Goal: Transaction & Acquisition: Purchase product/service

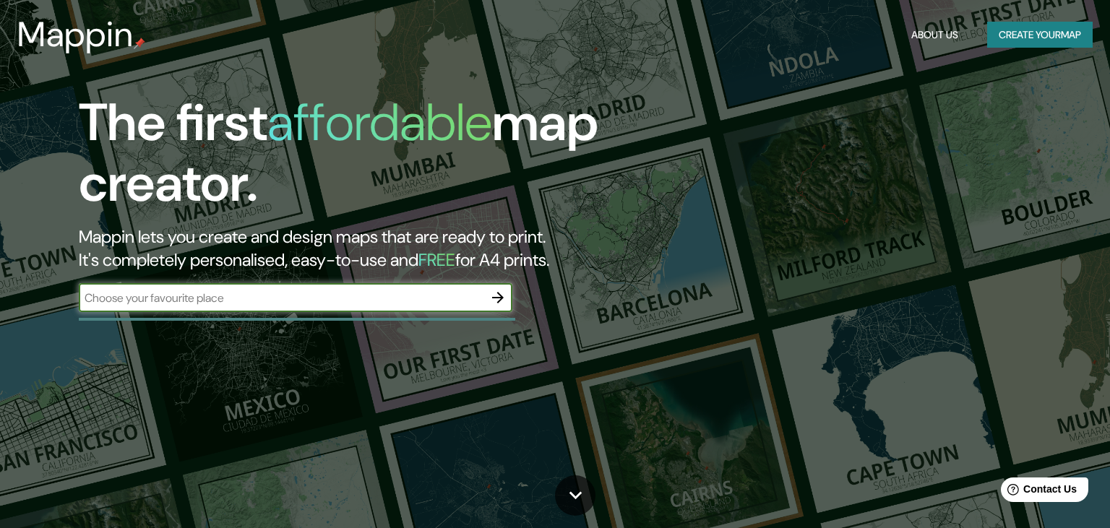
click at [429, 297] on input "text" at bounding box center [281, 298] width 405 height 17
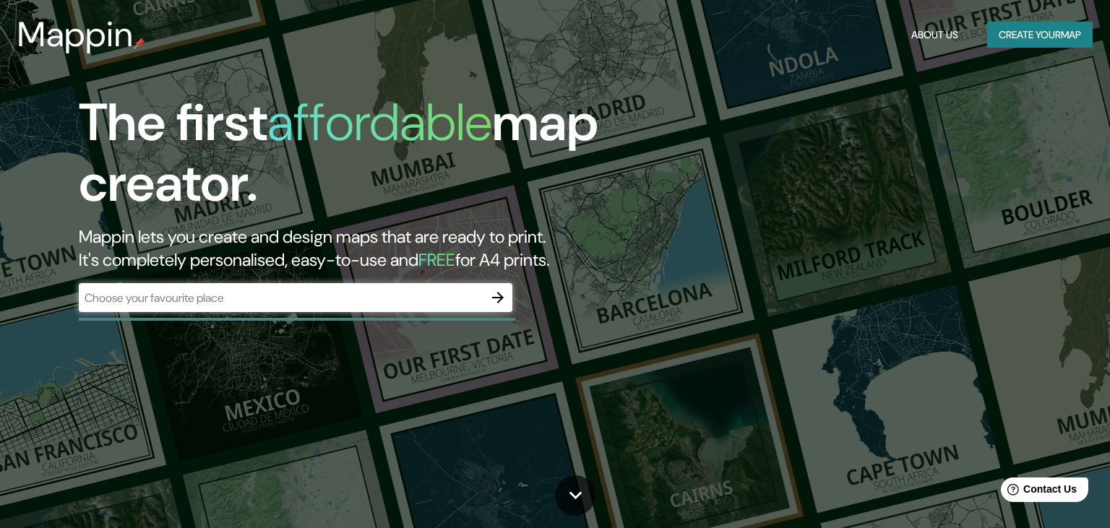
click at [332, 311] on div "​" at bounding box center [296, 297] width 434 height 29
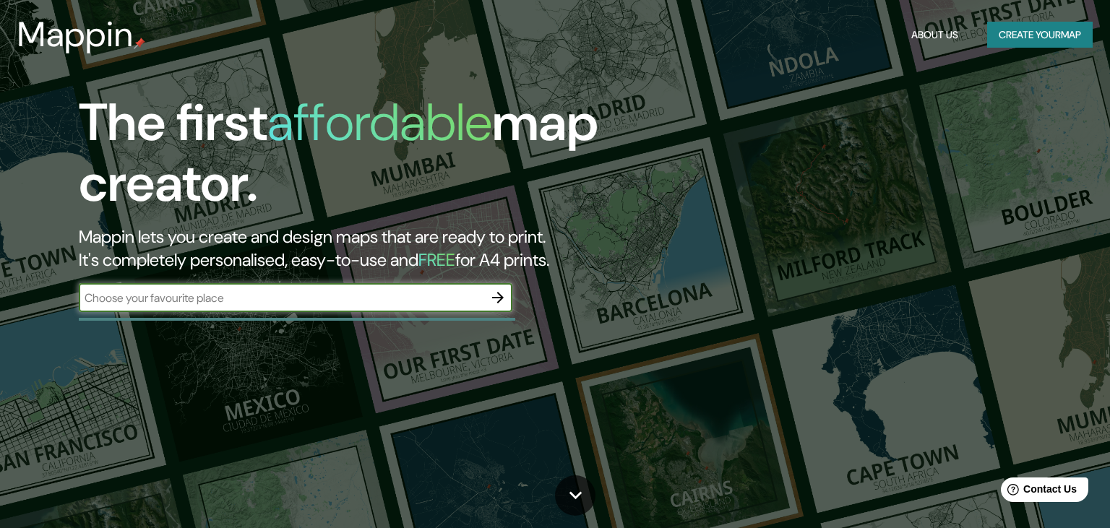
click at [504, 298] on icon "button" at bounding box center [497, 297] width 17 height 17
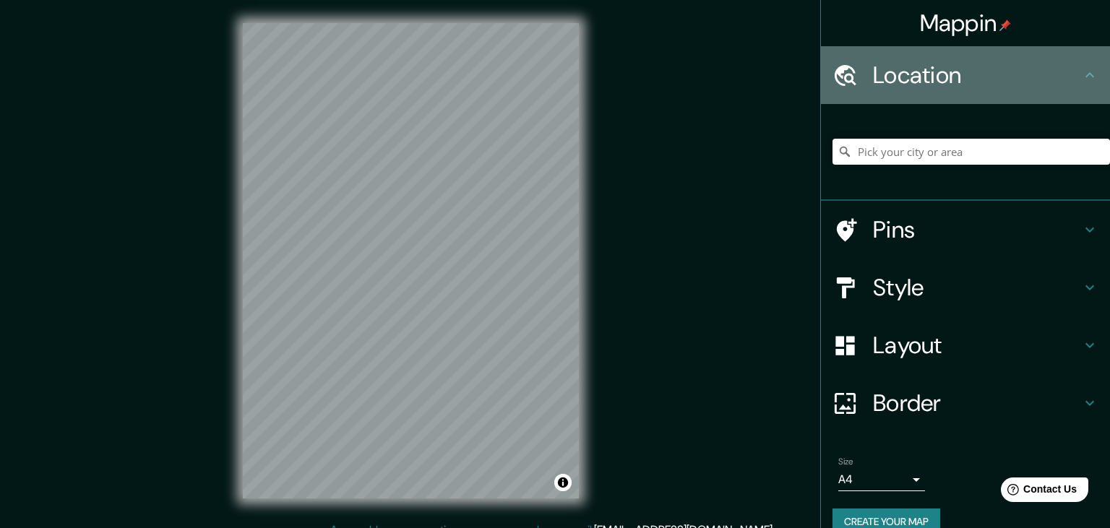
click at [1078, 73] on h4 "Location" at bounding box center [977, 75] width 208 height 29
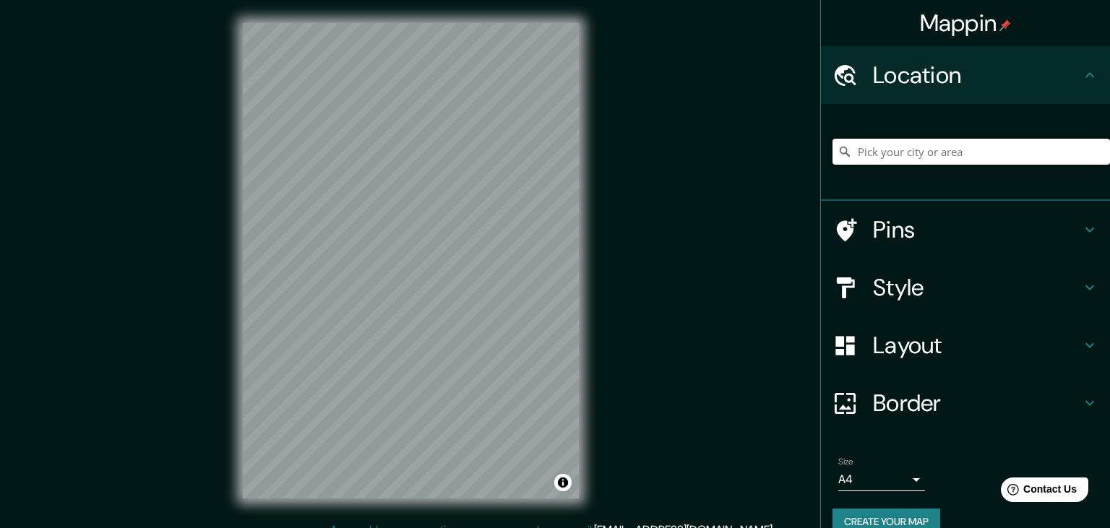
click at [958, 152] on input "Pick your city or area" at bounding box center [972, 152] width 278 height 26
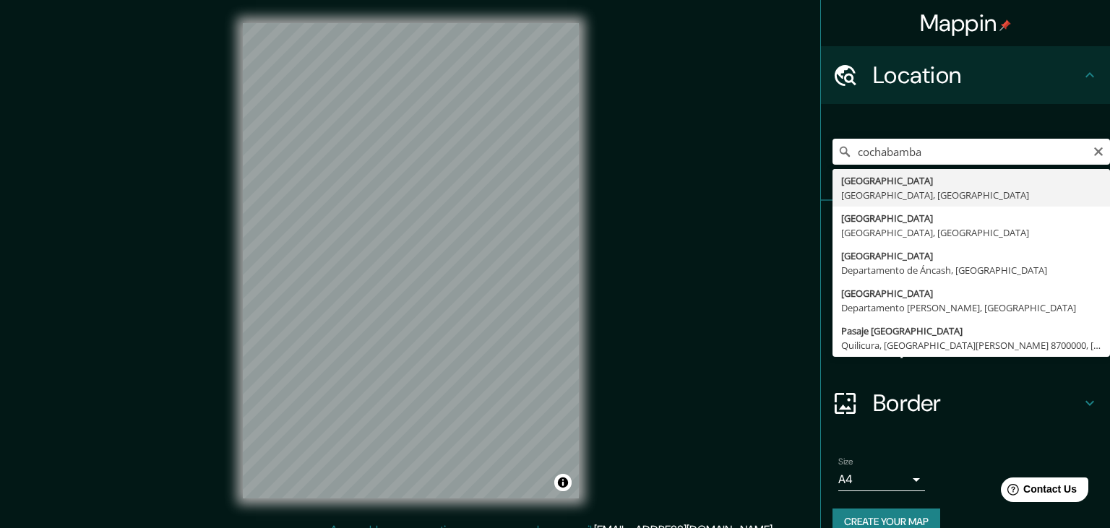
type input "[GEOGRAPHIC_DATA], [GEOGRAPHIC_DATA], [GEOGRAPHIC_DATA]"
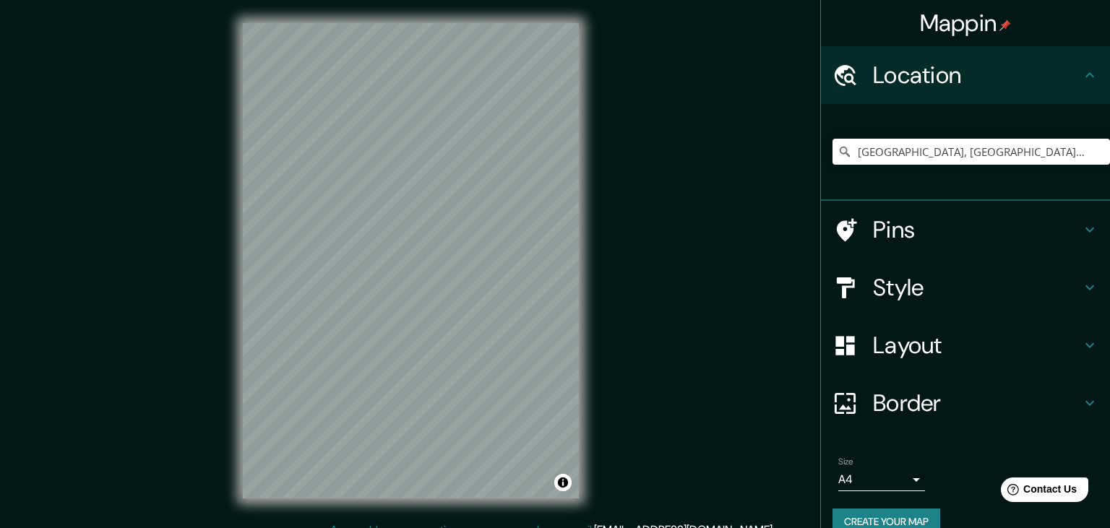
click at [1089, 227] on icon at bounding box center [1089, 229] width 17 height 17
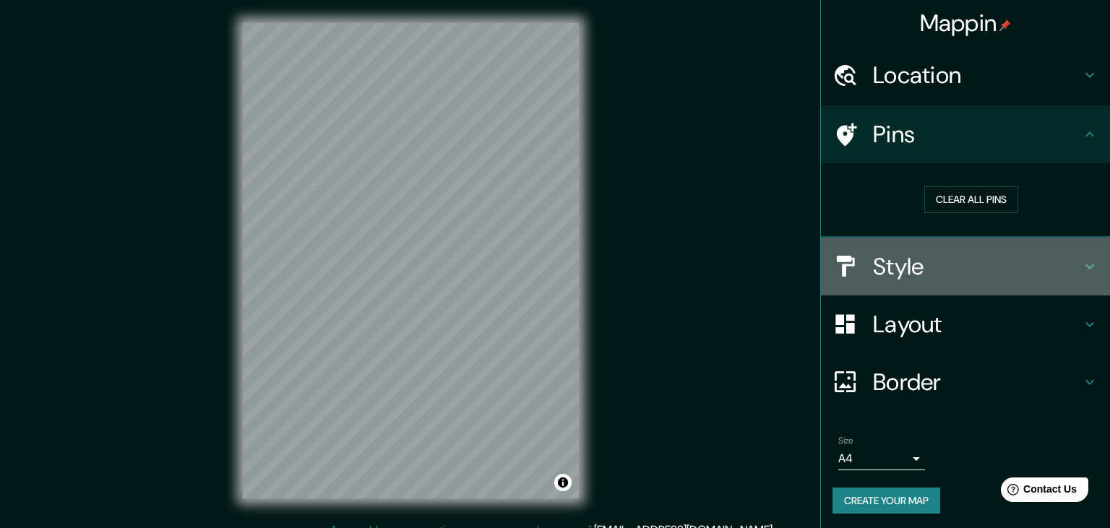
click at [1089, 264] on icon at bounding box center [1089, 266] width 17 height 17
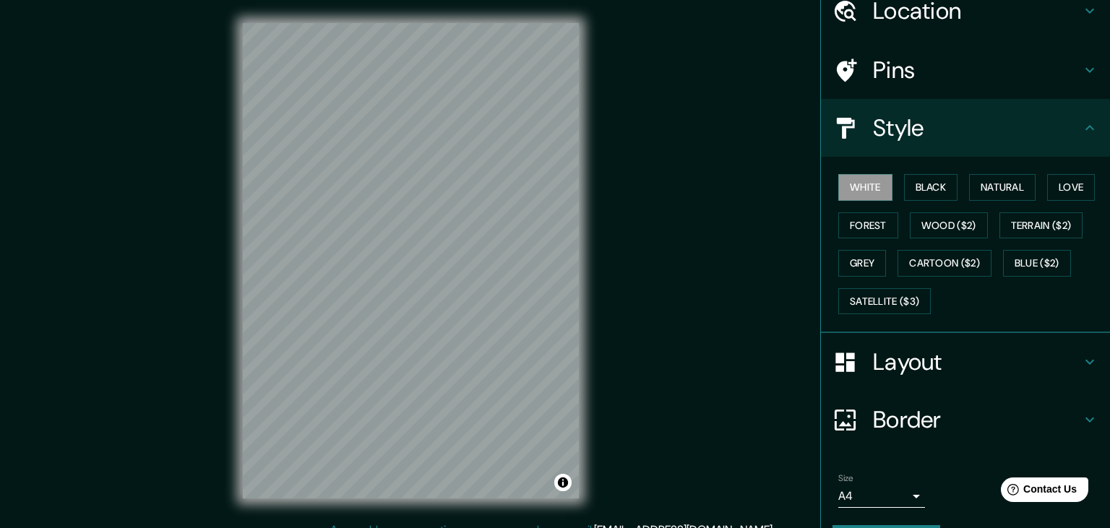
scroll to position [103, 0]
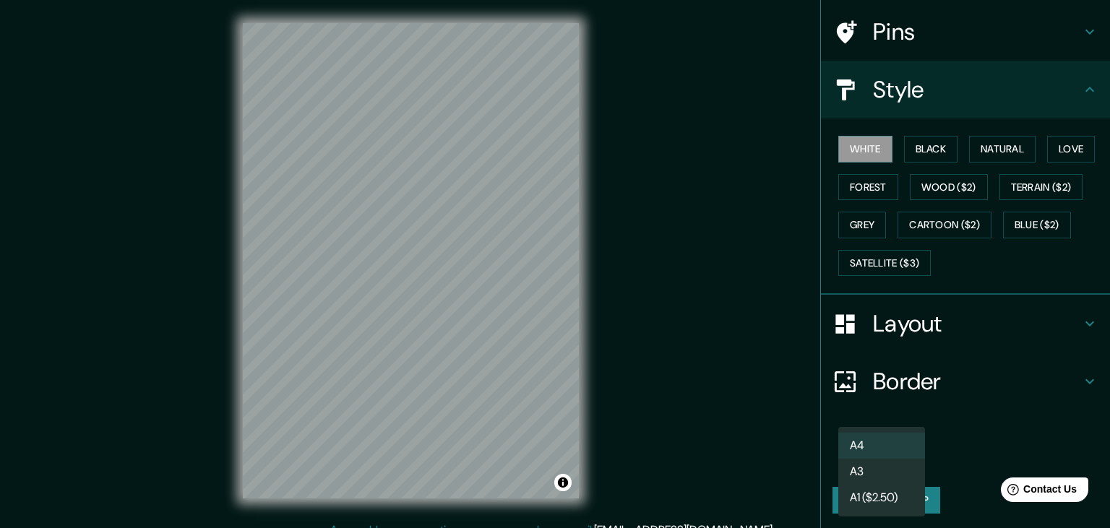
click at [915, 460] on body "Mappin Location [GEOGRAPHIC_DATA], [GEOGRAPHIC_DATA], [GEOGRAPHIC_DATA] Pins St…" at bounding box center [555, 264] width 1110 height 528
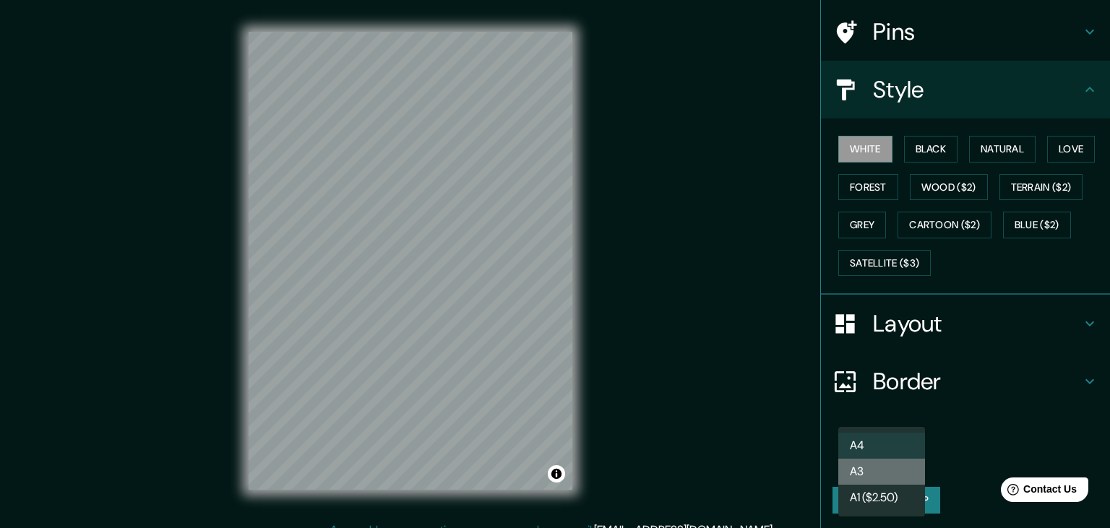
click at [861, 469] on li "A3" at bounding box center [881, 472] width 87 height 26
type input "a4"
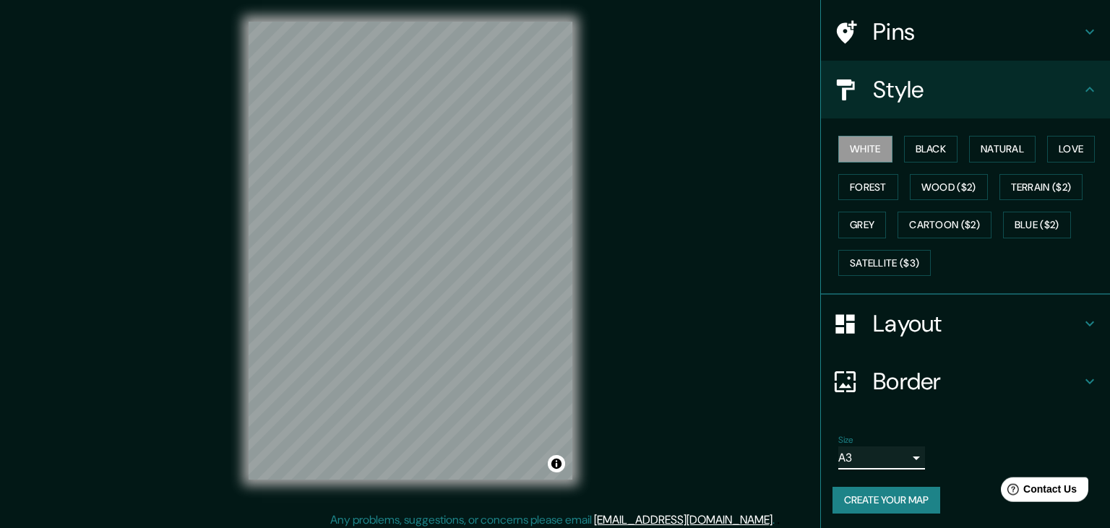
scroll to position [17, 0]
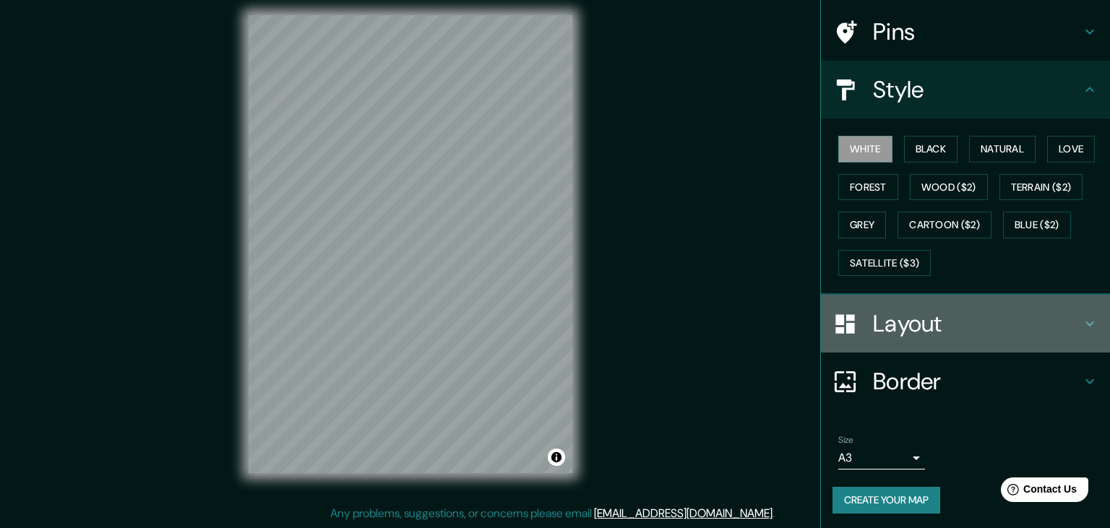
click at [1016, 326] on h4 "Layout" at bounding box center [977, 323] width 208 height 29
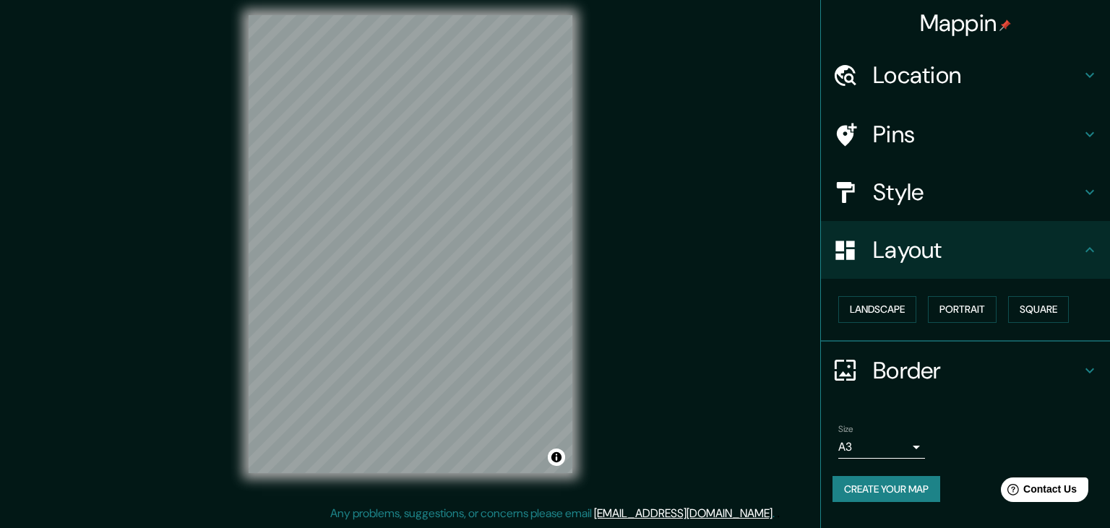
scroll to position [0, 0]
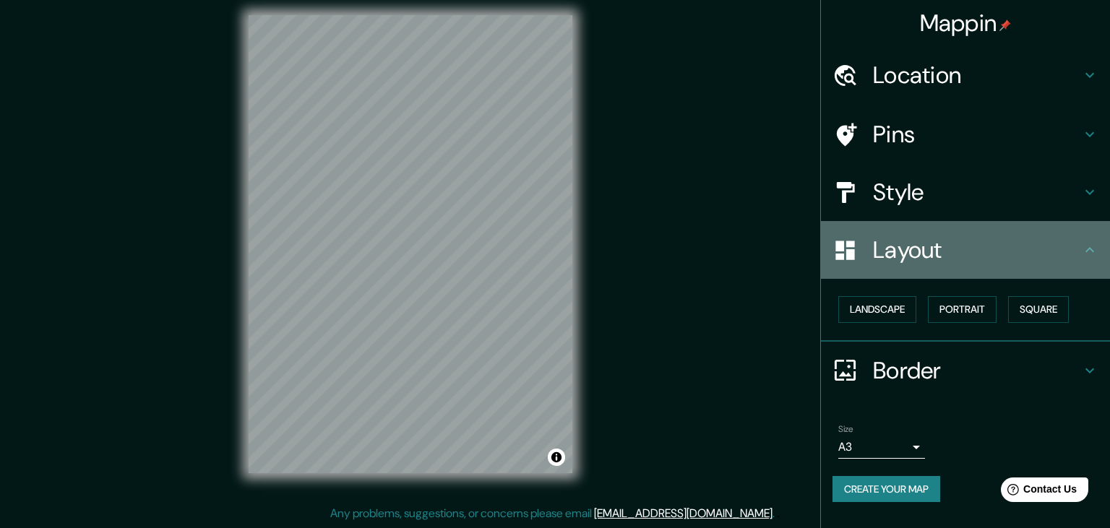
click at [1080, 250] on h4 "Layout" at bounding box center [977, 250] width 208 height 29
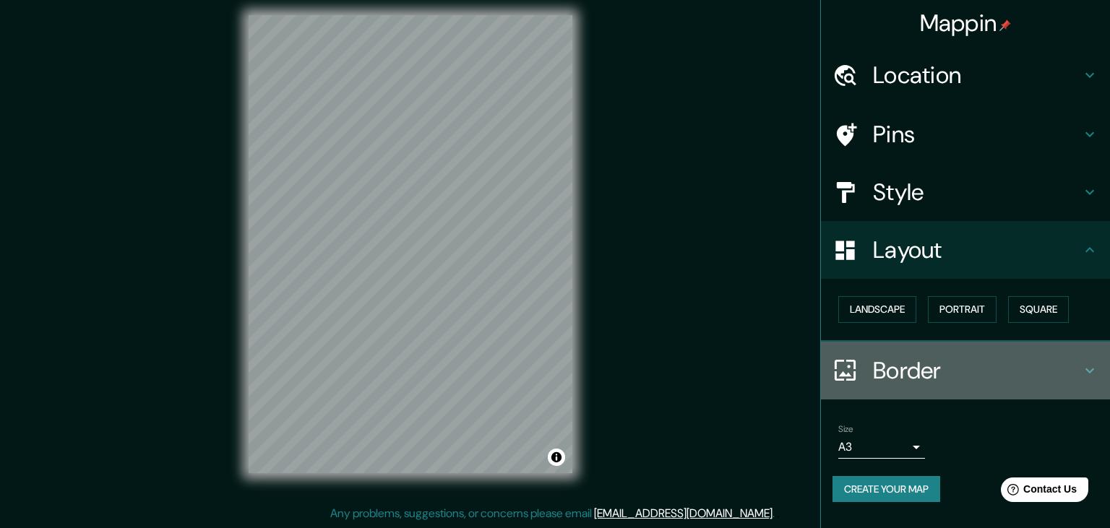
click at [1014, 363] on h4 "Border" at bounding box center [977, 370] width 208 height 29
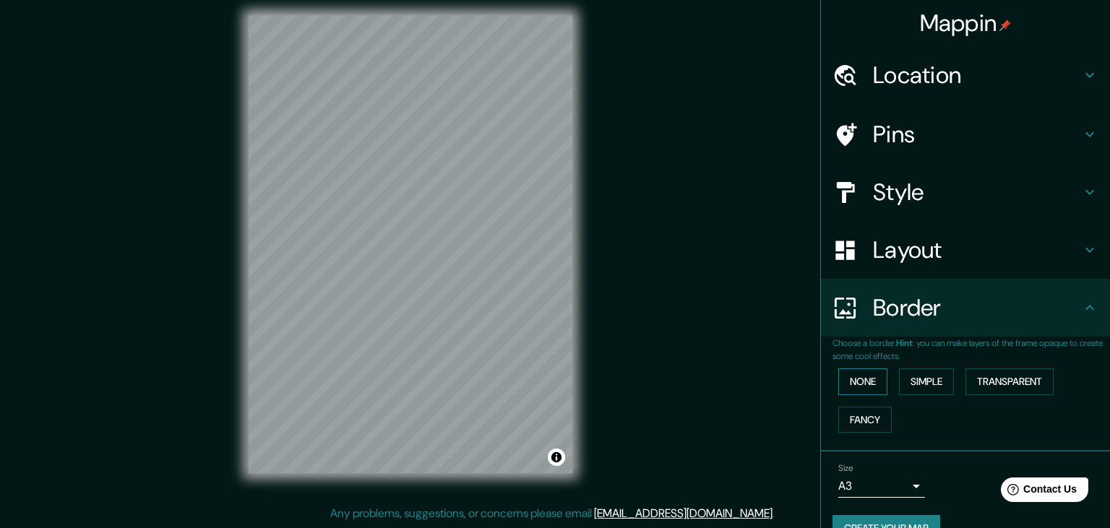
click at [877, 379] on button "None" at bounding box center [862, 382] width 49 height 27
click at [935, 372] on button "Simple" at bounding box center [926, 382] width 55 height 27
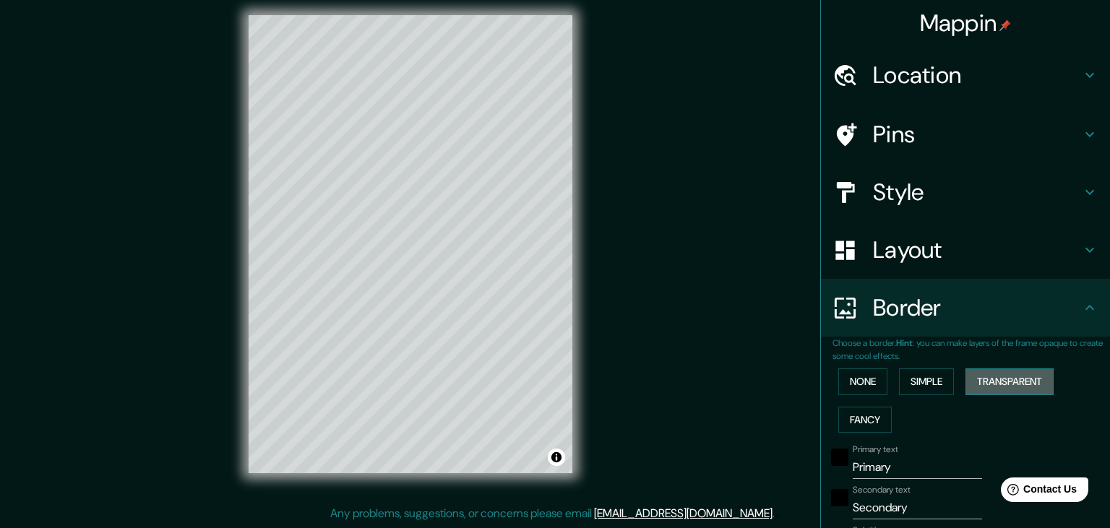
click at [1002, 380] on button "Transparent" at bounding box center [1009, 382] width 88 height 27
click at [869, 416] on button "Fancy" at bounding box center [864, 420] width 53 height 27
click at [872, 382] on button "None" at bounding box center [862, 382] width 49 height 27
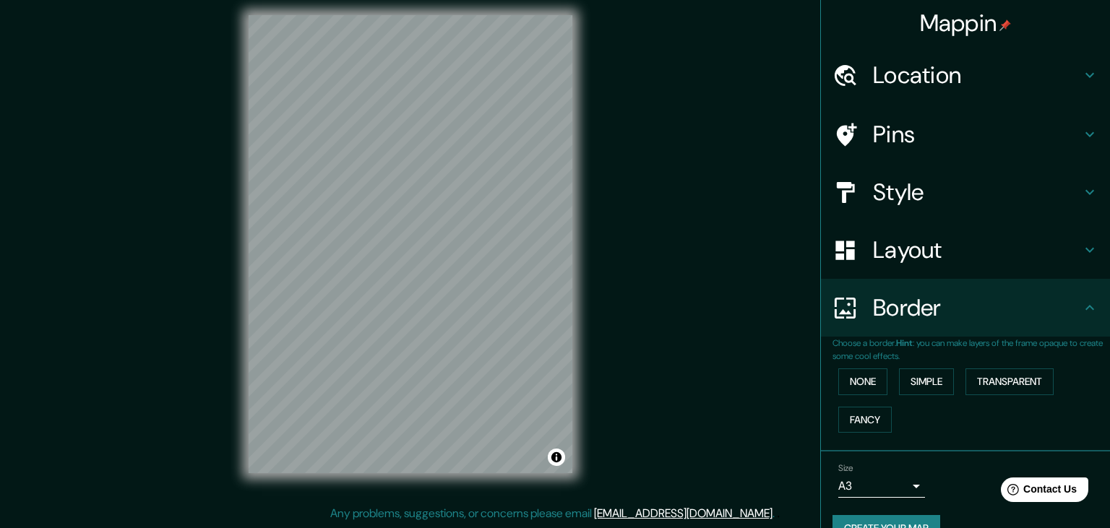
scroll to position [29, 0]
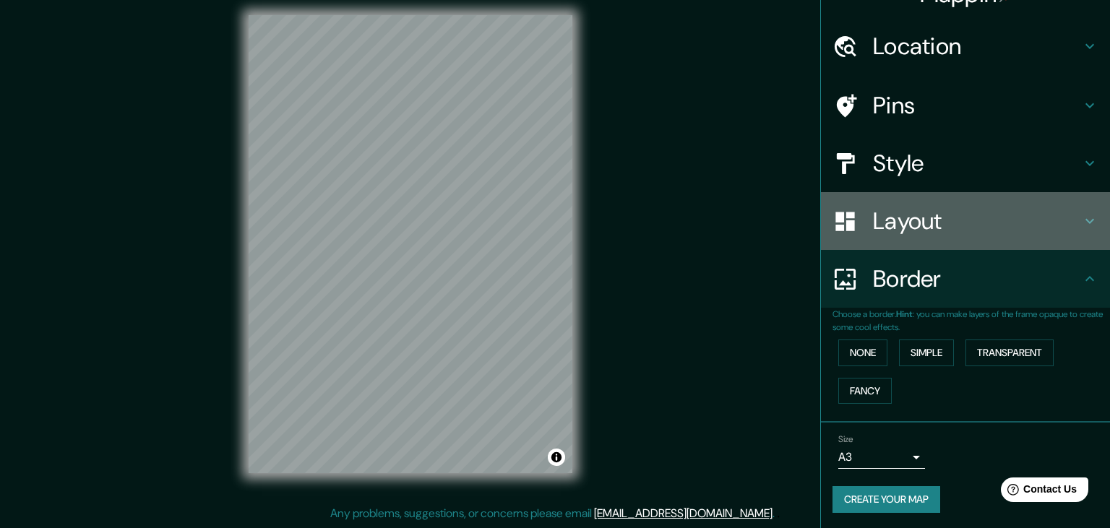
click at [1015, 212] on h4 "Layout" at bounding box center [977, 221] width 208 height 29
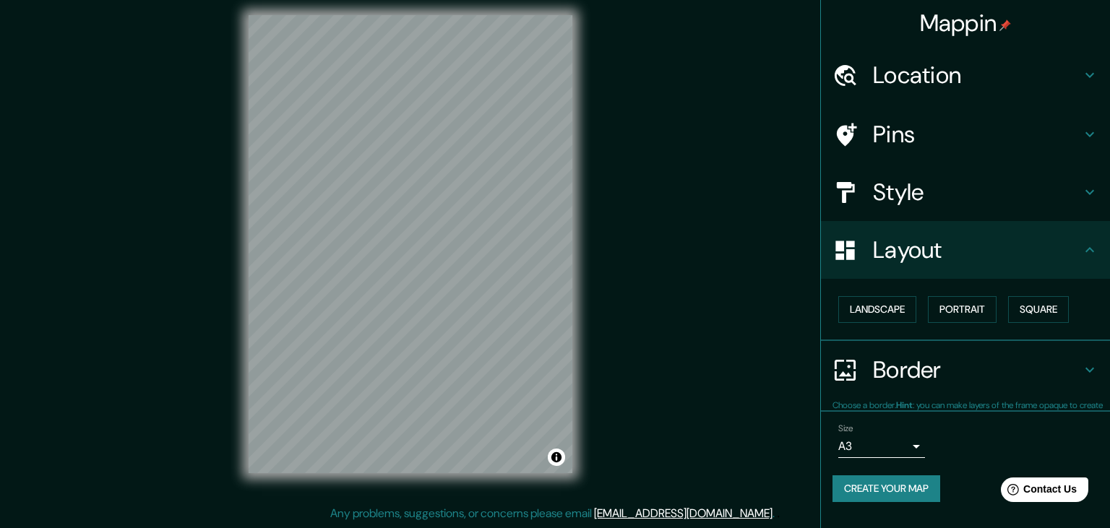
scroll to position [0, 0]
click at [881, 306] on button "Landscape" at bounding box center [877, 309] width 78 height 27
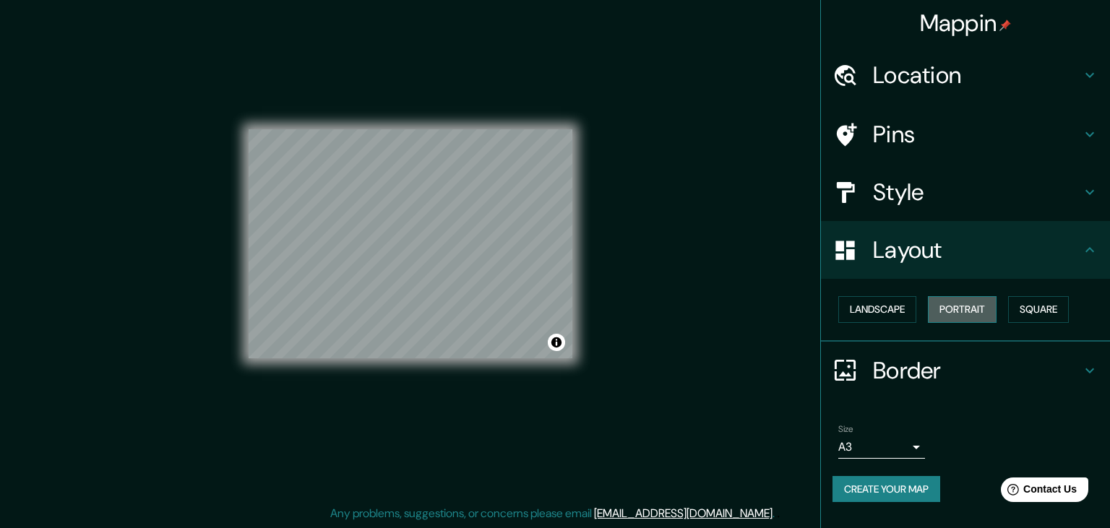
drag, startPoint x: 964, startPoint y: 311, endPoint x: 987, endPoint y: 311, distance: 23.1
click at [967, 311] on button "Portrait" at bounding box center [962, 309] width 69 height 27
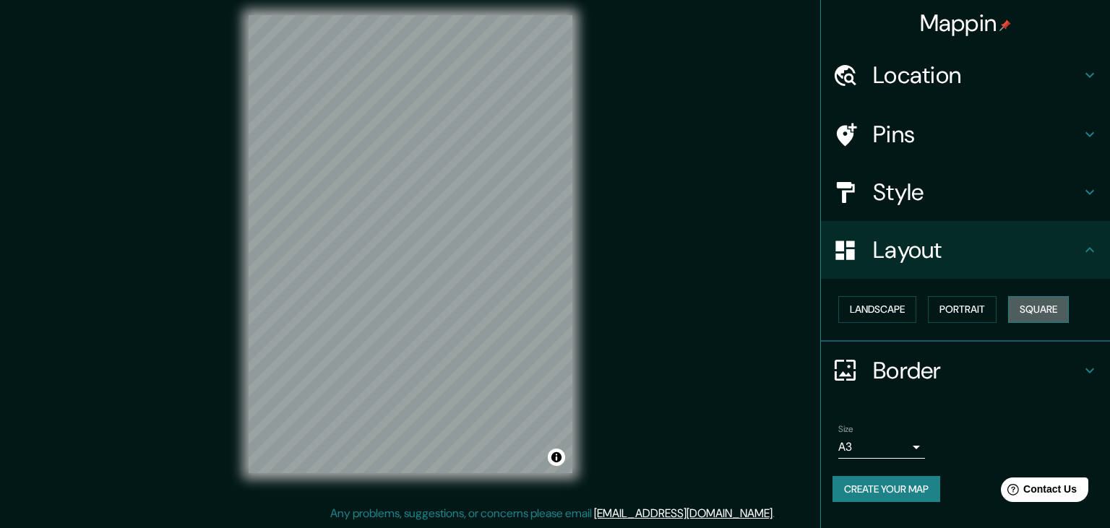
click at [1041, 317] on button "Square" at bounding box center [1038, 309] width 61 height 27
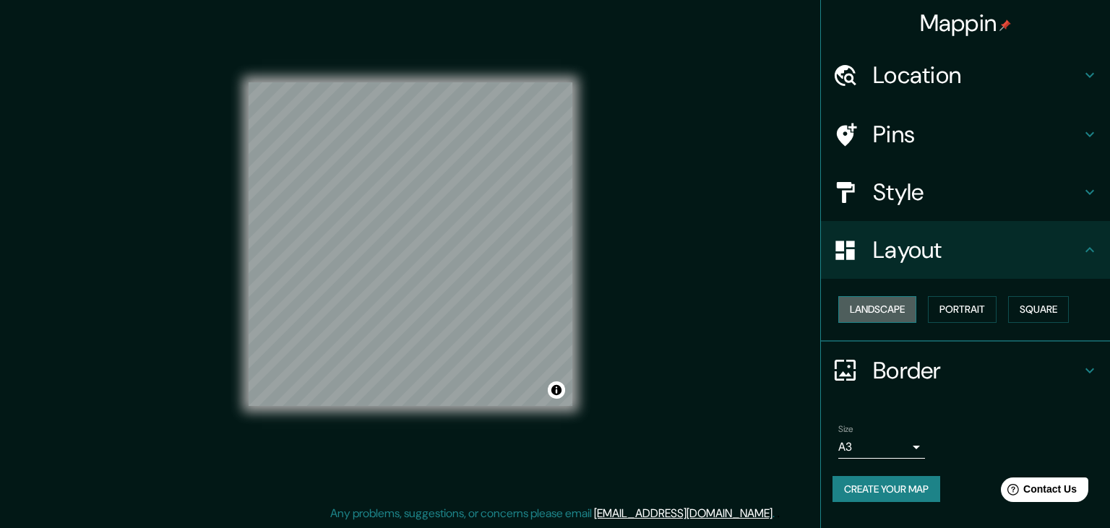
click at [886, 310] on button "Landscape" at bounding box center [877, 309] width 78 height 27
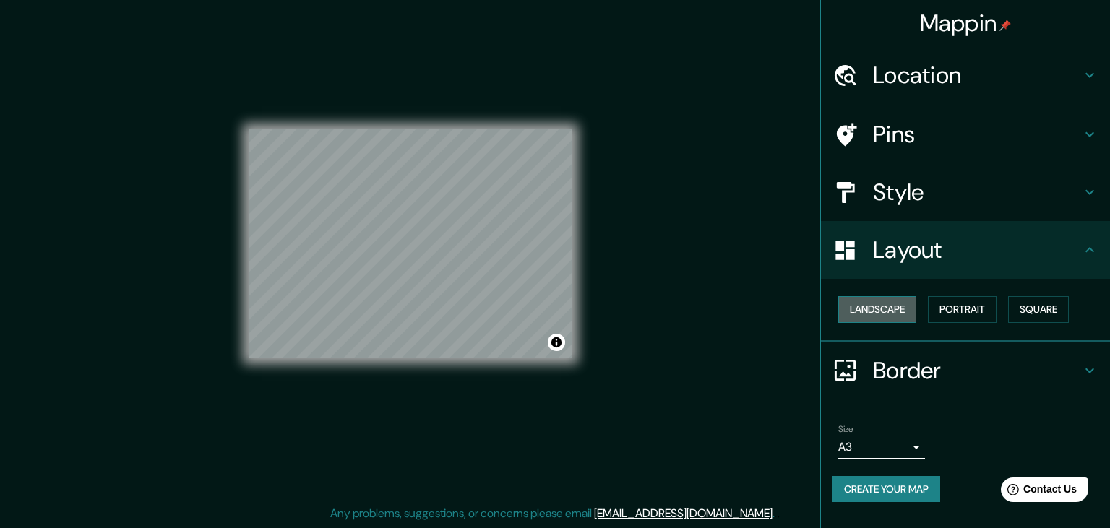
click at [882, 308] on button "Landscape" at bounding box center [877, 309] width 78 height 27
click at [954, 311] on button "Portrait" at bounding box center [962, 309] width 69 height 27
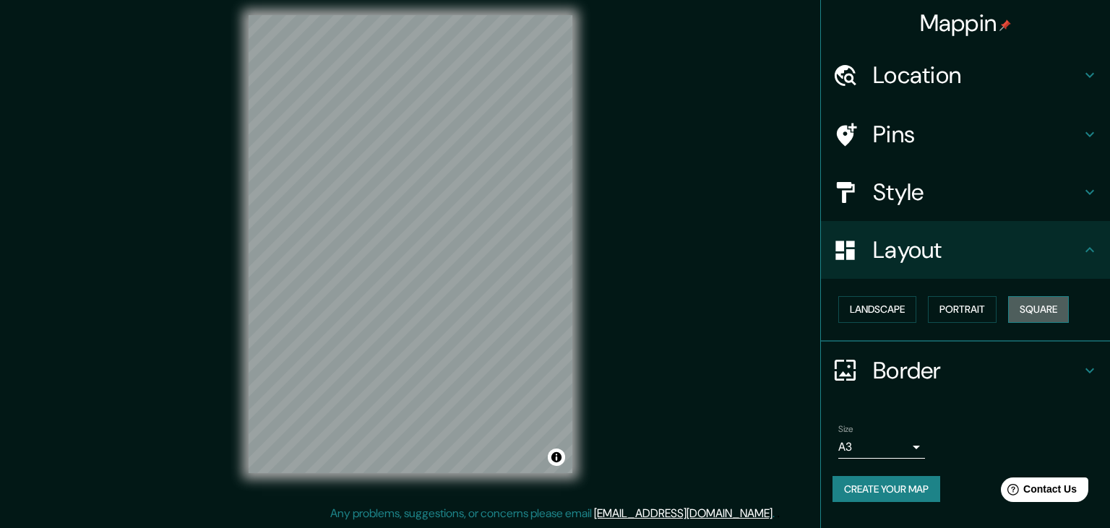
click at [1062, 308] on button "Square" at bounding box center [1038, 309] width 61 height 27
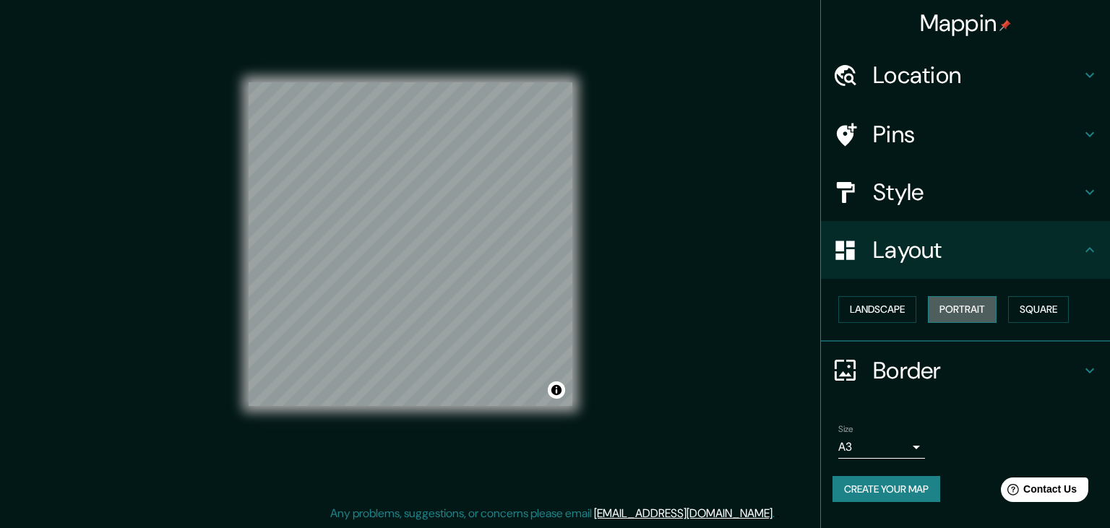
click at [971, 306] on button "Portrait" at bounding box center [962, 309] width 69 height 27
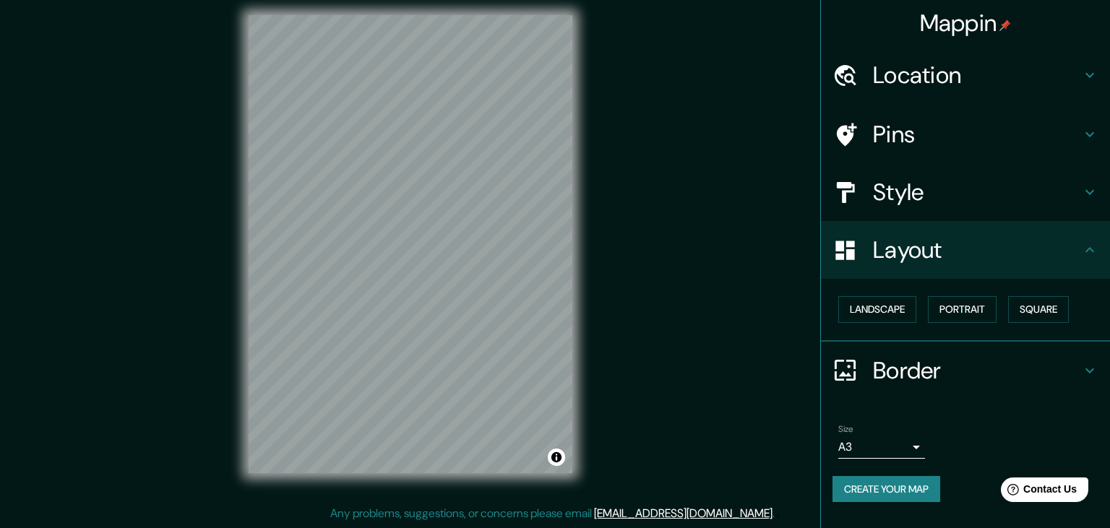
click at [1093, 250] on icon at bounding box center [1089, 249] width 9 height 5
click at [1091, 311] on div "Landscape [GEOGRAPHIC_DATA]" at bounding box center [972, 310] width 278 height 38
click at [898, 314] on button "Landscape" at bounding box center [877, 309] width 78 height 27
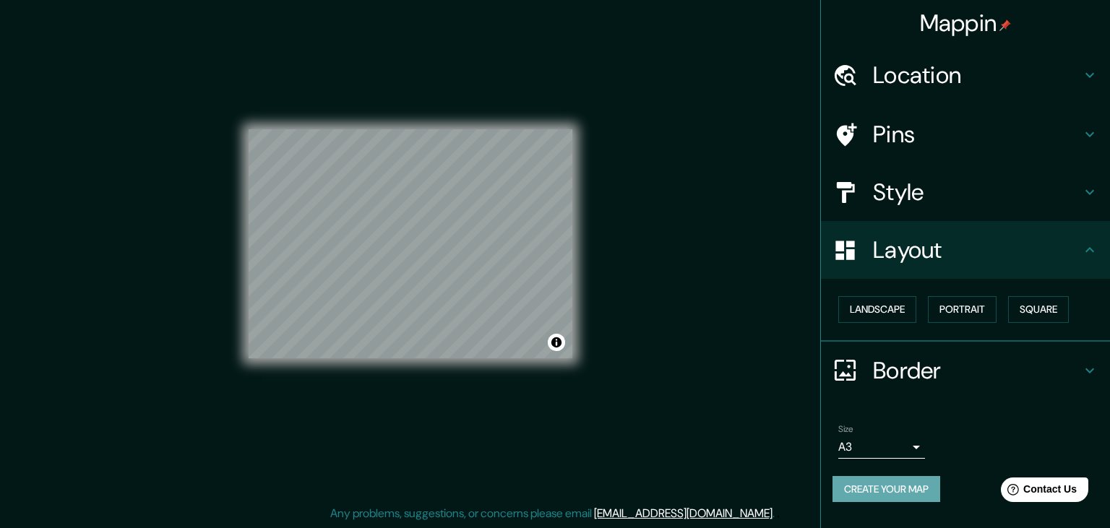
click at [900, 494] on button "Create your map" at bounding box center [887, 489] width 108 height 27
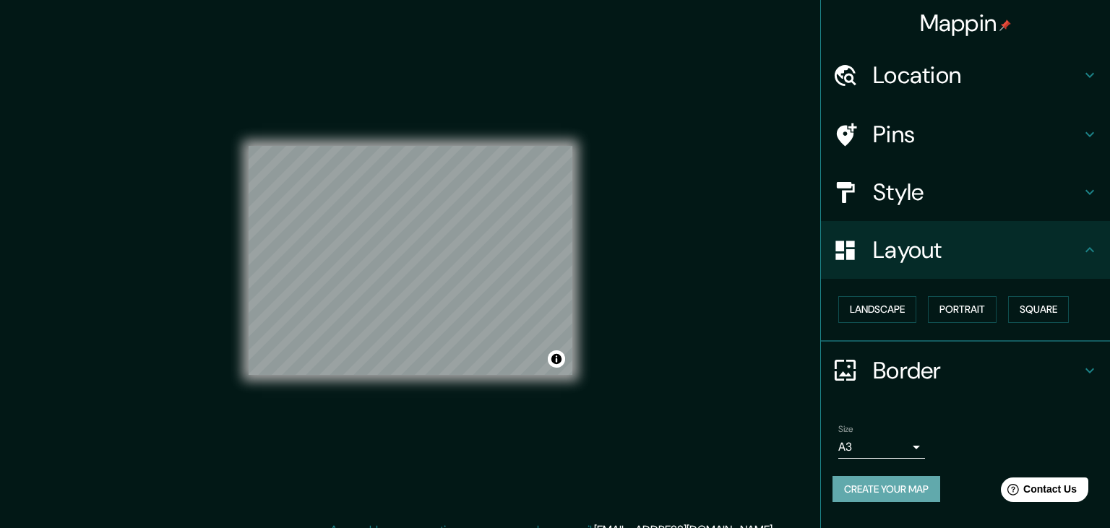
click at [889, 484] on button "Create your map" at bounding box center [887, 489] width 108 height 27
click at [750, 227] on div "Mappin Location [GEOGRAPHIC_DATA], [GEOGRAPHIC_DATA], [GEOGRAPHIC_DATA] Pins St…" at bounding box center [555, 272] width 1110 height 545
click at [752, 264] on div "Mappin Location [GEOGRAPHIC_DATA], [GEOGRAPHIC_DATA], [GEOGRAPHIC_DATA] Pins St…" at bounding box center [555, 272] width 1110 height 545
click at [904, 476] on div "Create your map" at bounding box center [966, 489] width 266 height 27
click at [912, 493] on div "Create your map" at bounding box center [966, 489] width 266 height 27
